Goal: Task Accomplishment & Management: Use online tool/utility

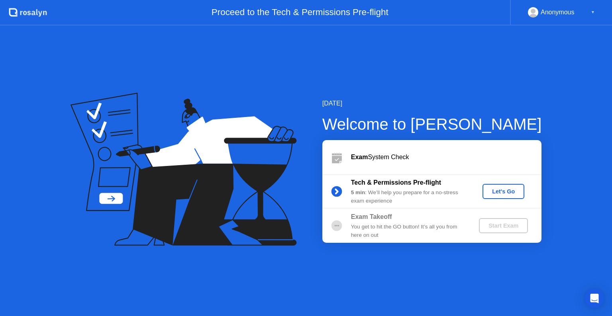
click at [495, 185] on button "Let's Go" at bounding box center [504, 191] width 42 height 15
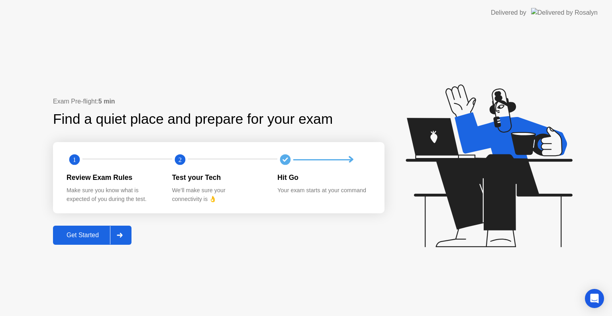
click at [143, 233] on div "Exam Pre-flight: 5 min Find a quiet place and prepare for your exam 1 2 Review …" at bounding box center [219, 171] width 332 height 149
click at [121, 241] on div at bounding box center [119, 235] width 19 height 18
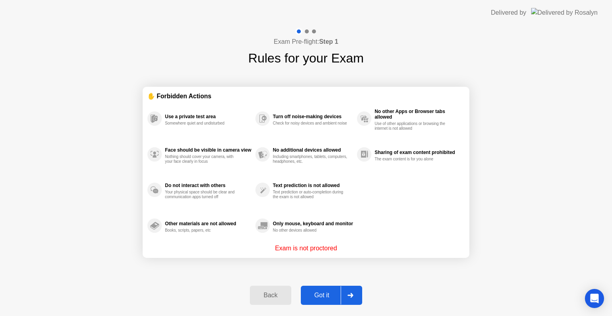
click at [355, 302] on div at bounding box center [350, 296] width 19 height 18
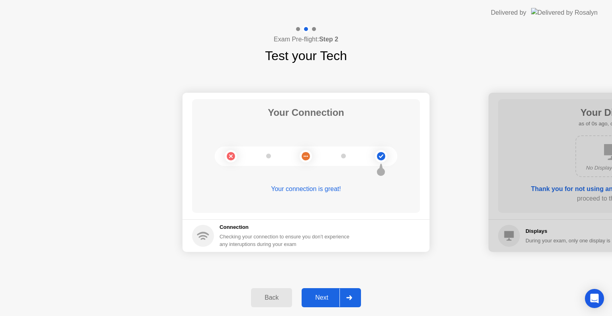
click at [359, 299] on div at bounding box center [349, 298] width 19 height 18
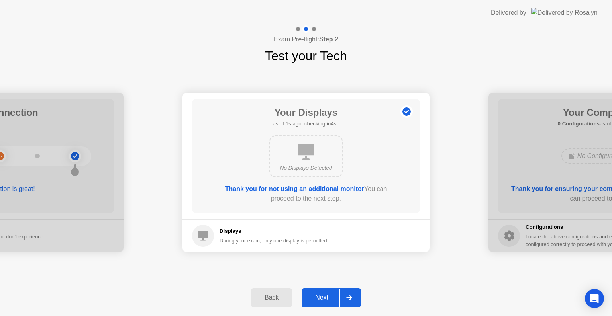
click at [349, 296] on icon at bounding box center [349, 298] width 6 height 5
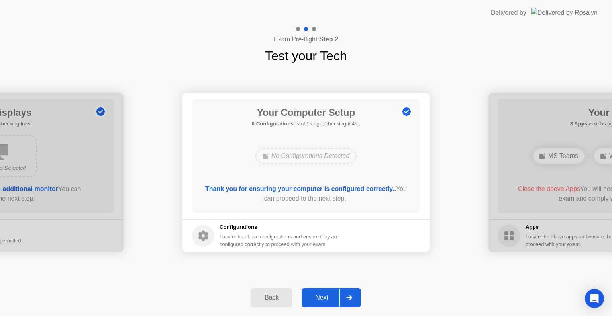
click at [349, 296] on icon at bounding box center [349, 298] width 6 height 5
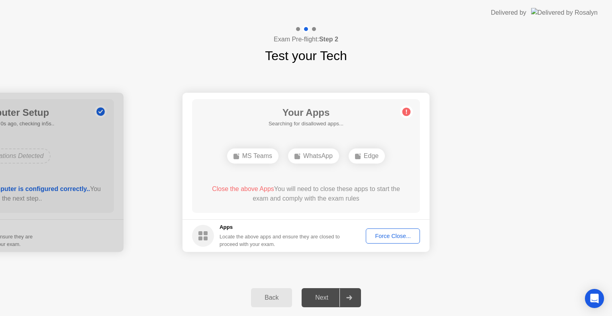
click at [326, 177] on div "Your Apps Searching for disallowed apps... MS Teams WhatsApp Edge Close the abo…" at bounding box center [306, 156] width 228 height 114
click at [333, 154] on div "Edge" at bounding box center [336, 156] width 36 height 15
click at [320, 155] on div "Edge" at bounding box center [336, 156] width 36 height 15
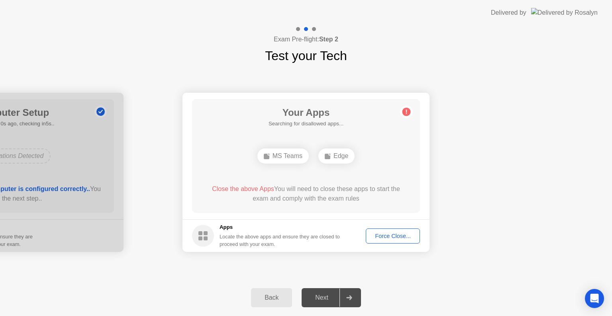
click at [340, 296] on div "Next" at bounding box center [321, 297] width 35 height 7
click at [389, 238] on div "Force Close..." at bounding box center [393, 236] width 49 height 6
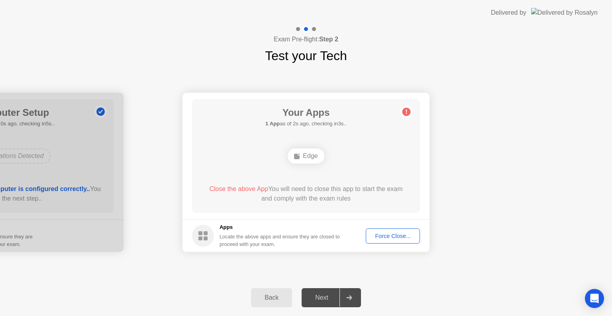
click at [387, 229] on button "Force Close..." at bounding box center [393, 236] width 54 height 15
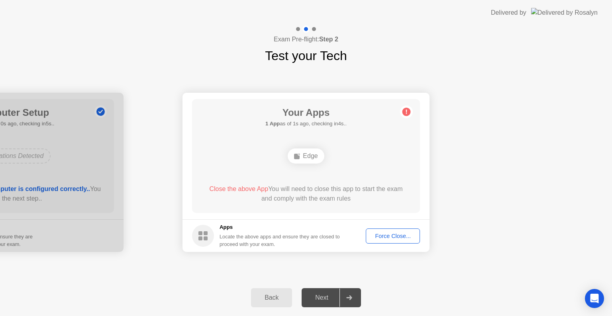
click at [397, 229] on button "Force Close..." at bounding box center [393, 236] width 54 height 15
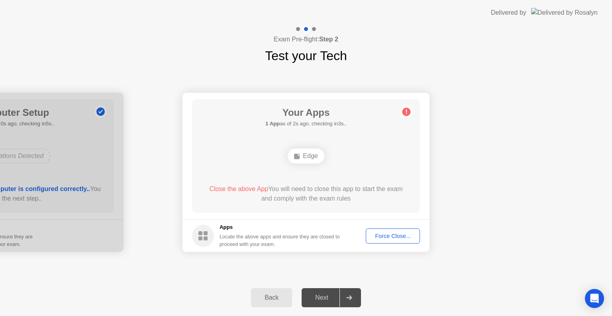
click at [312, 160] on div "Edge" at bounding box center [306, 156] width 36 height 15
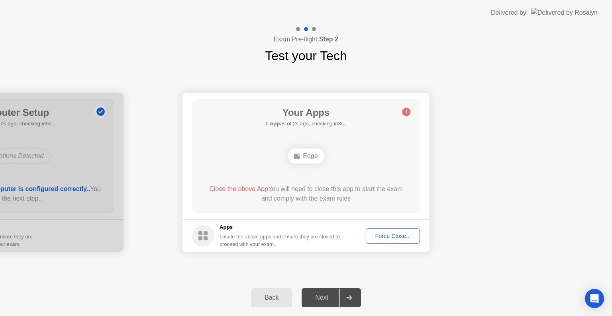
click at [312, 160] on div "Edge" at bounding box center [306, 156] width 36 height 15
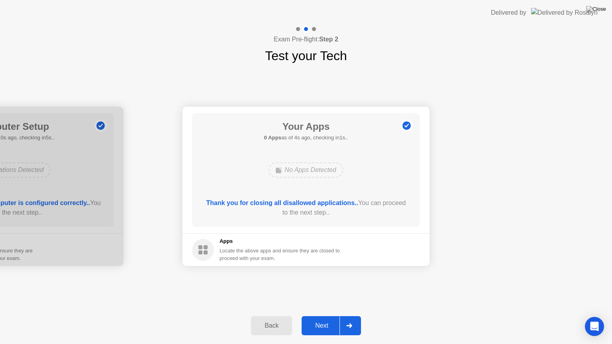
click at [346, 316] on button "Next" at bounding box center [331, 325] width 59 height 19
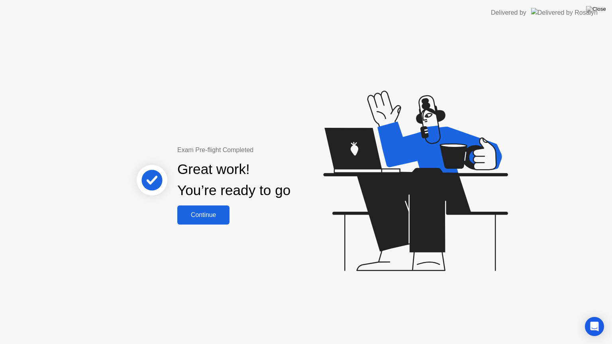
click at [211, 219] on div "Continue" at bounding box center [203, 215] width 47 height 7
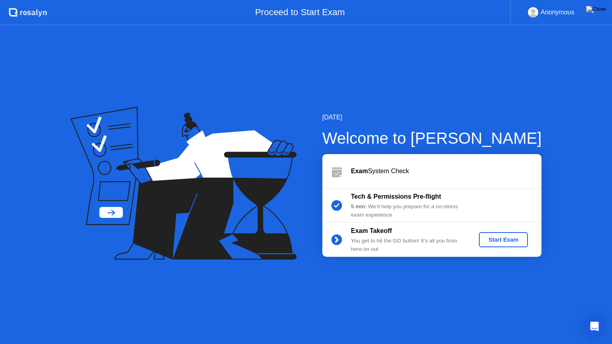
click at [495, 241] on div "Start Exam" at bounding box center [503, 240] width 43 height 6
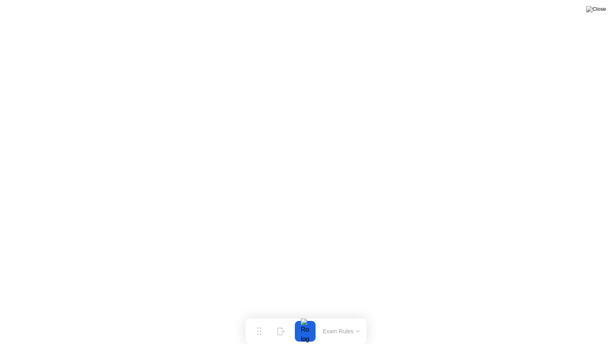
click at [595, 14] on button at bounding box center [596, 9] width 24 height 10
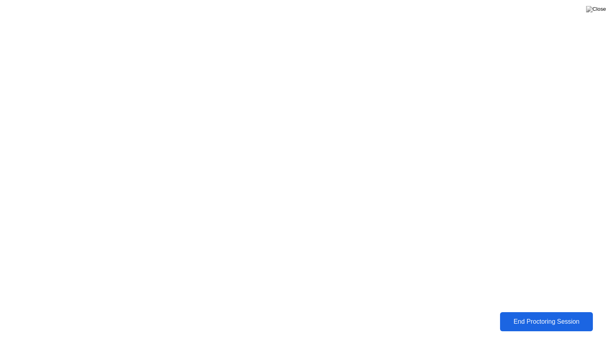
click at [530, 316] on div "End Proctoring Session" at bounding box center [547, 321] width 88 height 7
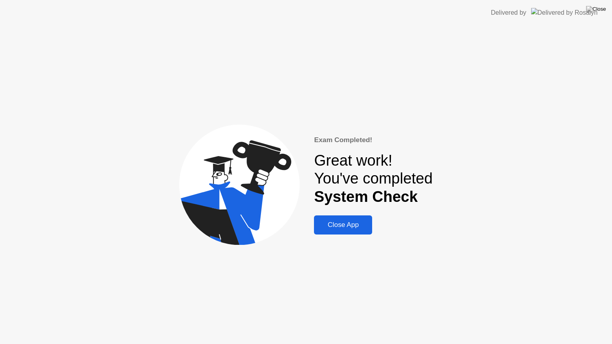
click at [338, 226] on div "Close App" at bounding box center [342, 225] width 53 height 8
